Goal: Task Accomplishment & Management: Manage account settings

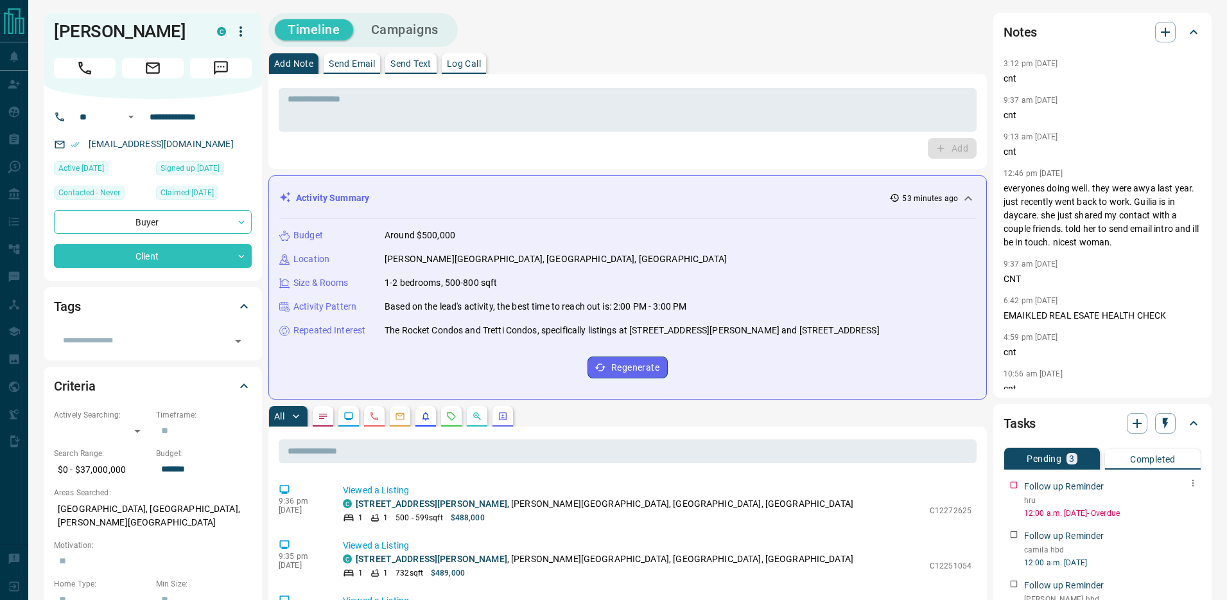
click at [1193, 482] on icon "button" at bounding box center [1194, 483] width 2 height 7
click at [1183, 509] on li "Edit" at bounding box center [1173, 507] width 57 height 19
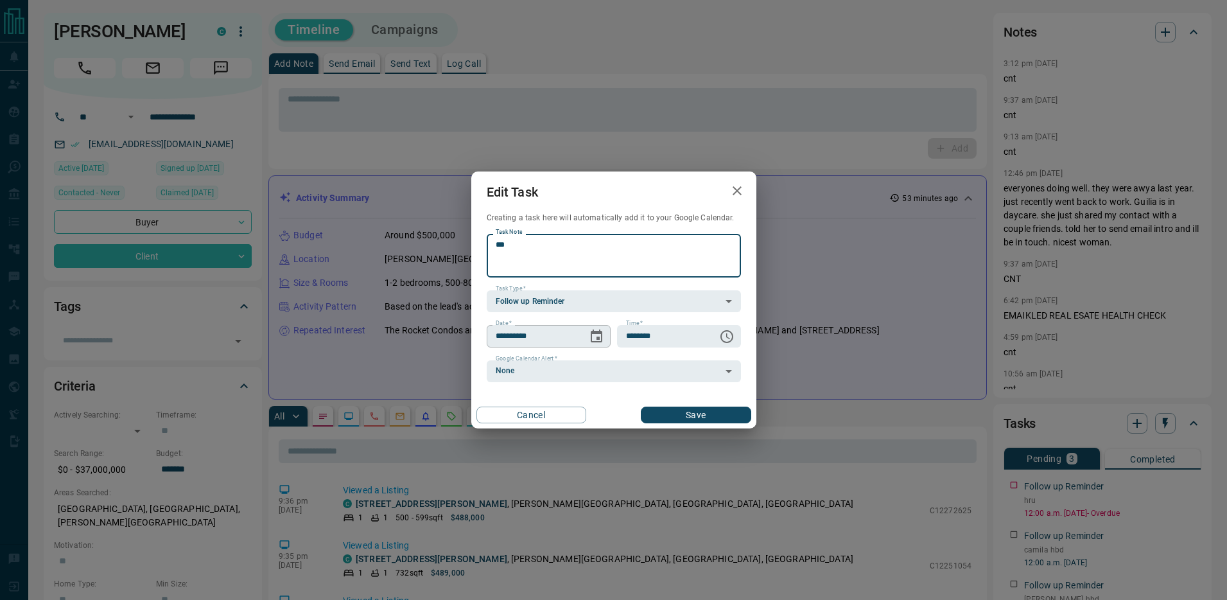
click at [595, 333] on icon "Choose date, selected date is Aug 12, 2025" at bounding box center [596, 336] width 15 height 15
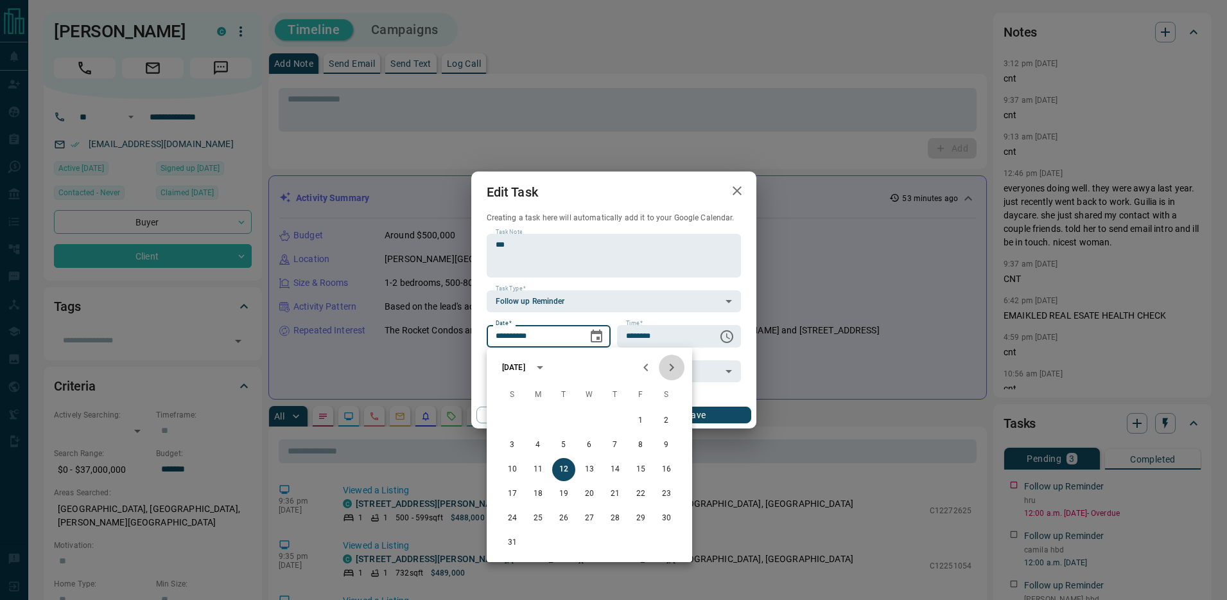
click at [674, 366] on icon "Next month" at bounding box center [671, 367] width 15 height 15
click at [647, 367] on icon "Previous month" at bounding box center [645, 367] width 15 height 15
click at [673, 367] on icon "Next month" at bounding box center [672, 367] width 4 height 8
click at [636, 369] on button "Previous month" at bounding box center [646, 367] width 26 height 26
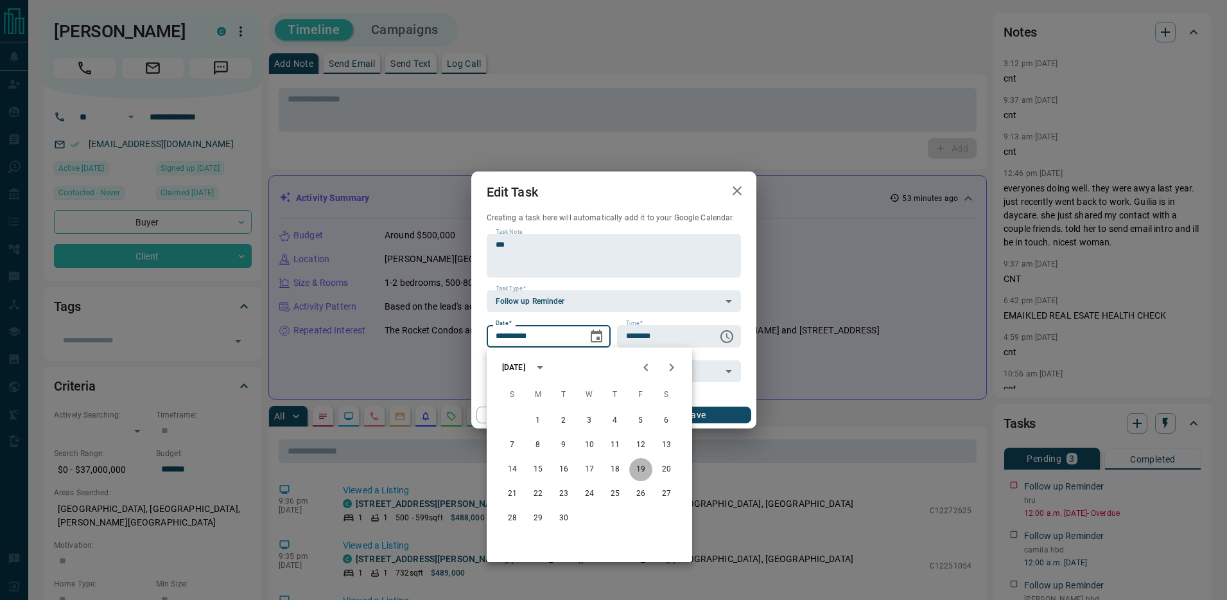
click at [639, 470] on button "19" at bounding box center [640, 469] width 23 height 23
type input "**********"
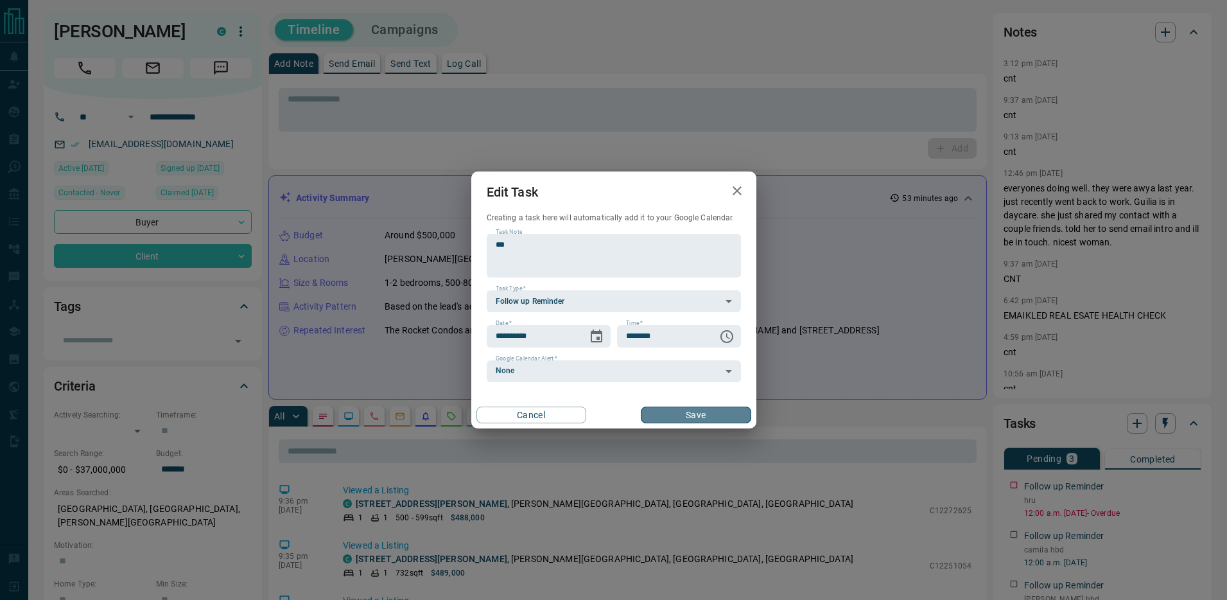
click at [688, 411] on button "Save" at bounding box center [696, 414] width 110 height 17
